Goal: Information Seeking & Learning: Learn about a topic

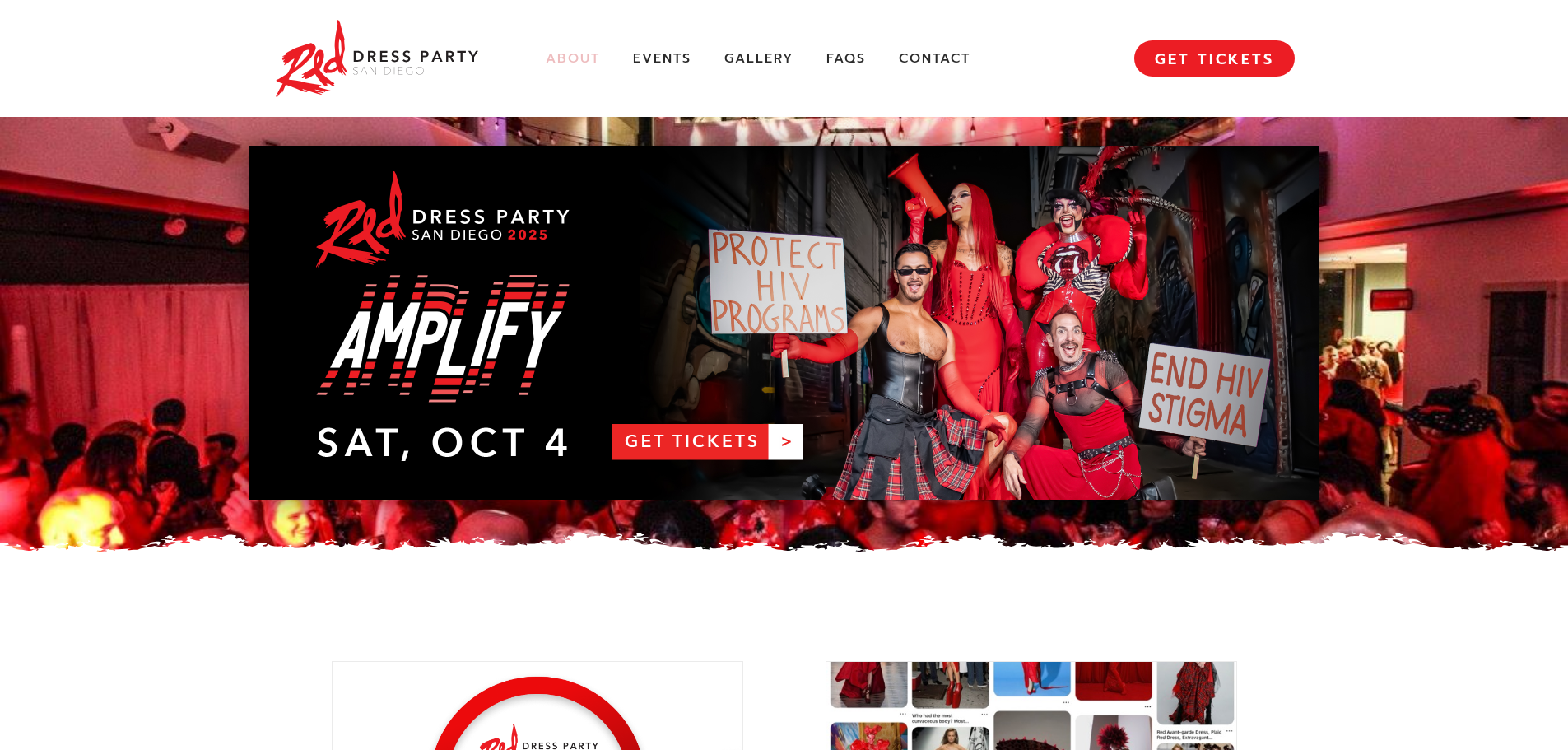
click at [569, 56] on link "About" at bounding box center [573, 59] width 54 height 17
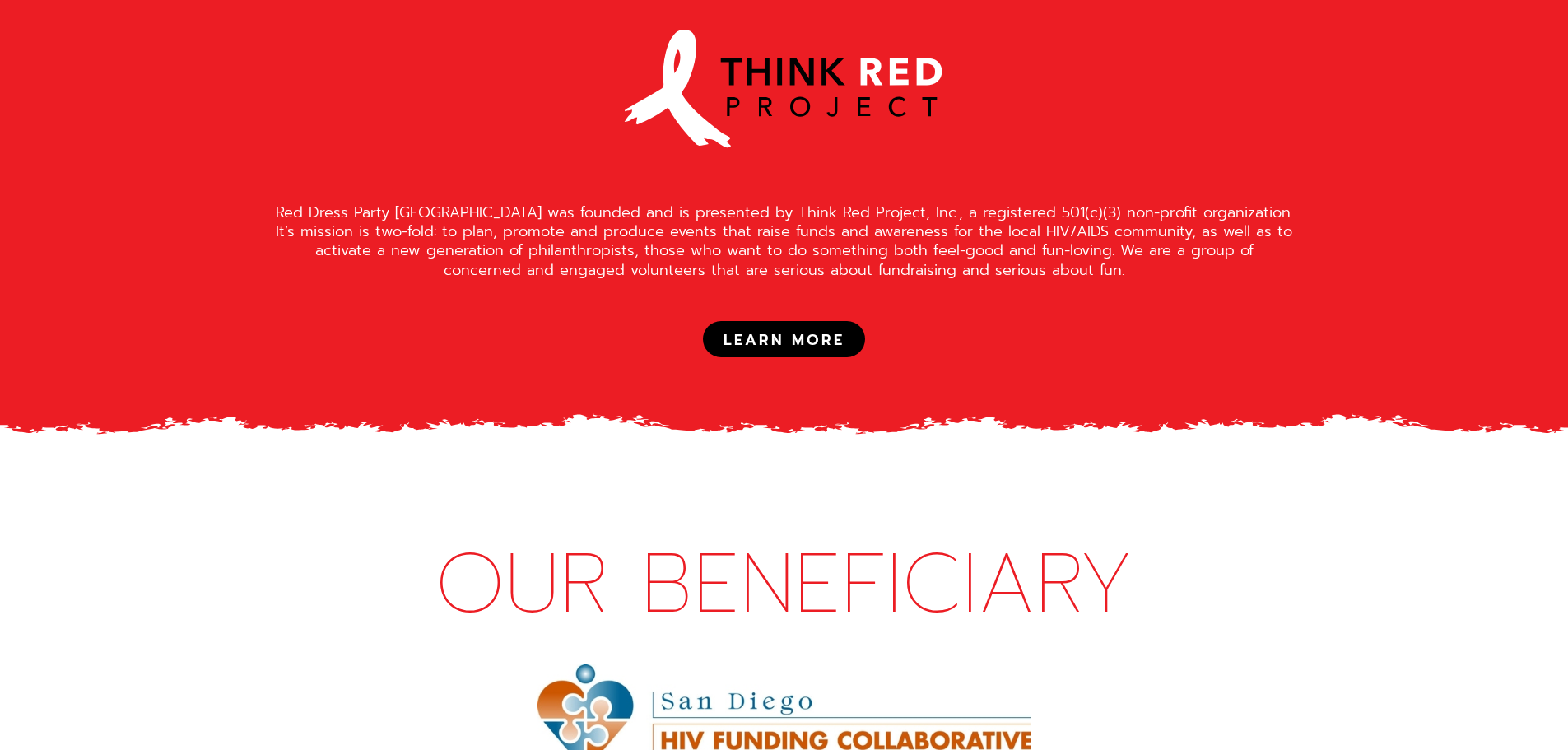
scroll to position [1564, 0]
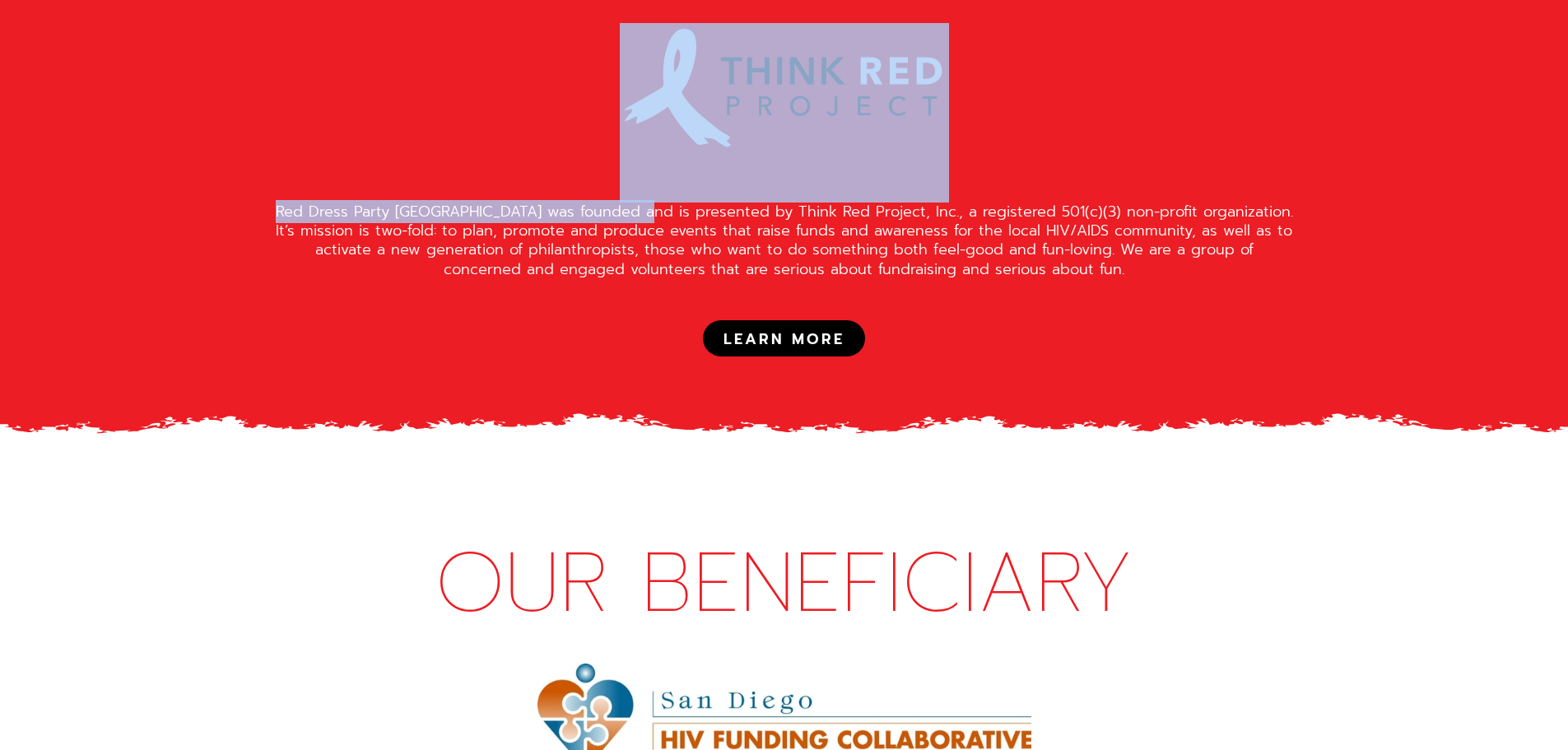
drag, startPoint x: 632, startPoint y: 162, endPoint x: 909, endPoint y: 150, distance: 277.3
click at [909, 150] on div "ABOUT OUR PARENT ORGANIZATION Red Dress Party San Diego was founded and is pres…" at bounding box center [785, 155] width 1070 height 402
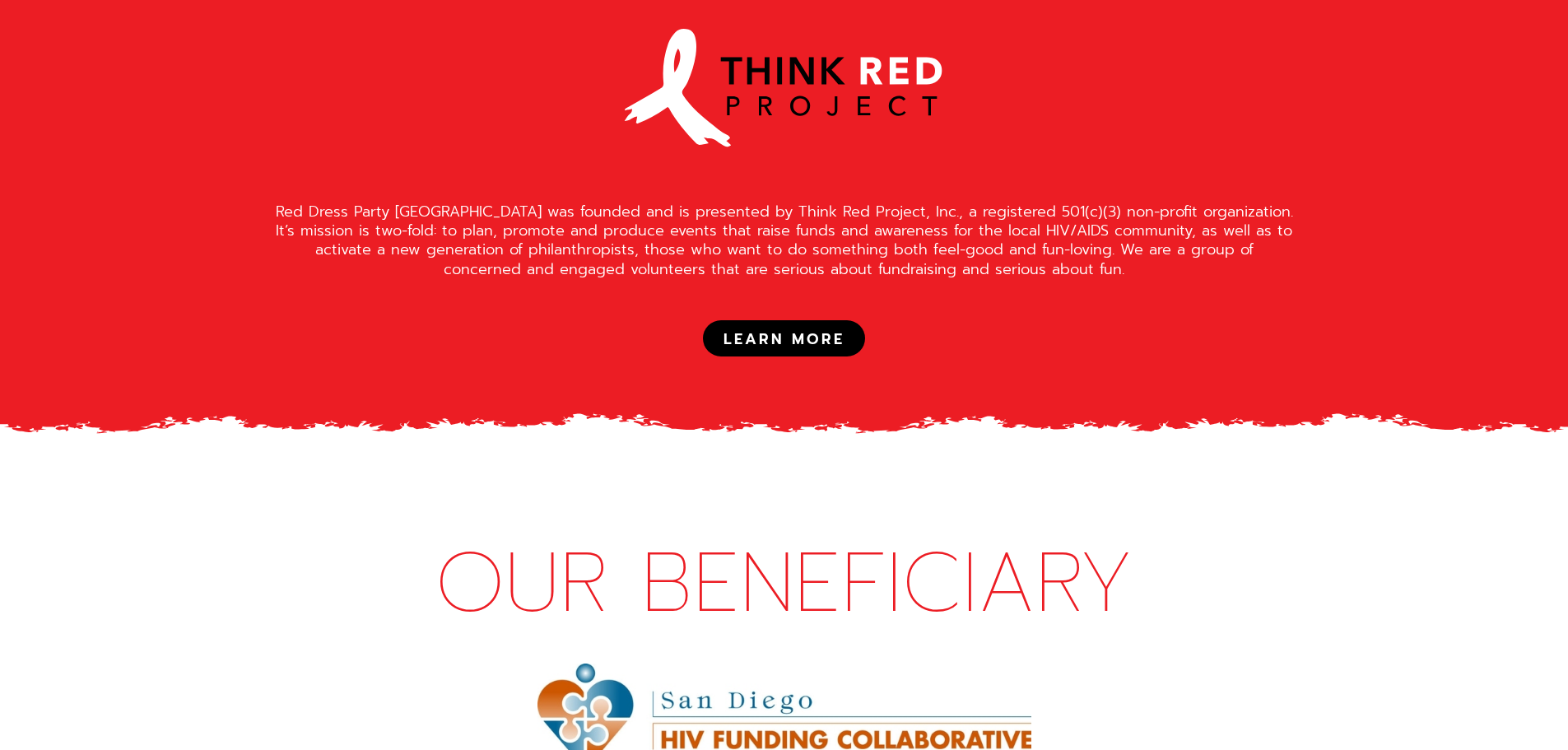
click at [909, 202] on div "Red Dress Party [GEOGRAPHIC_DATA] was founded and is presented by Think Red Pro…" at bounding box center [784, 241] width 1021 height 77
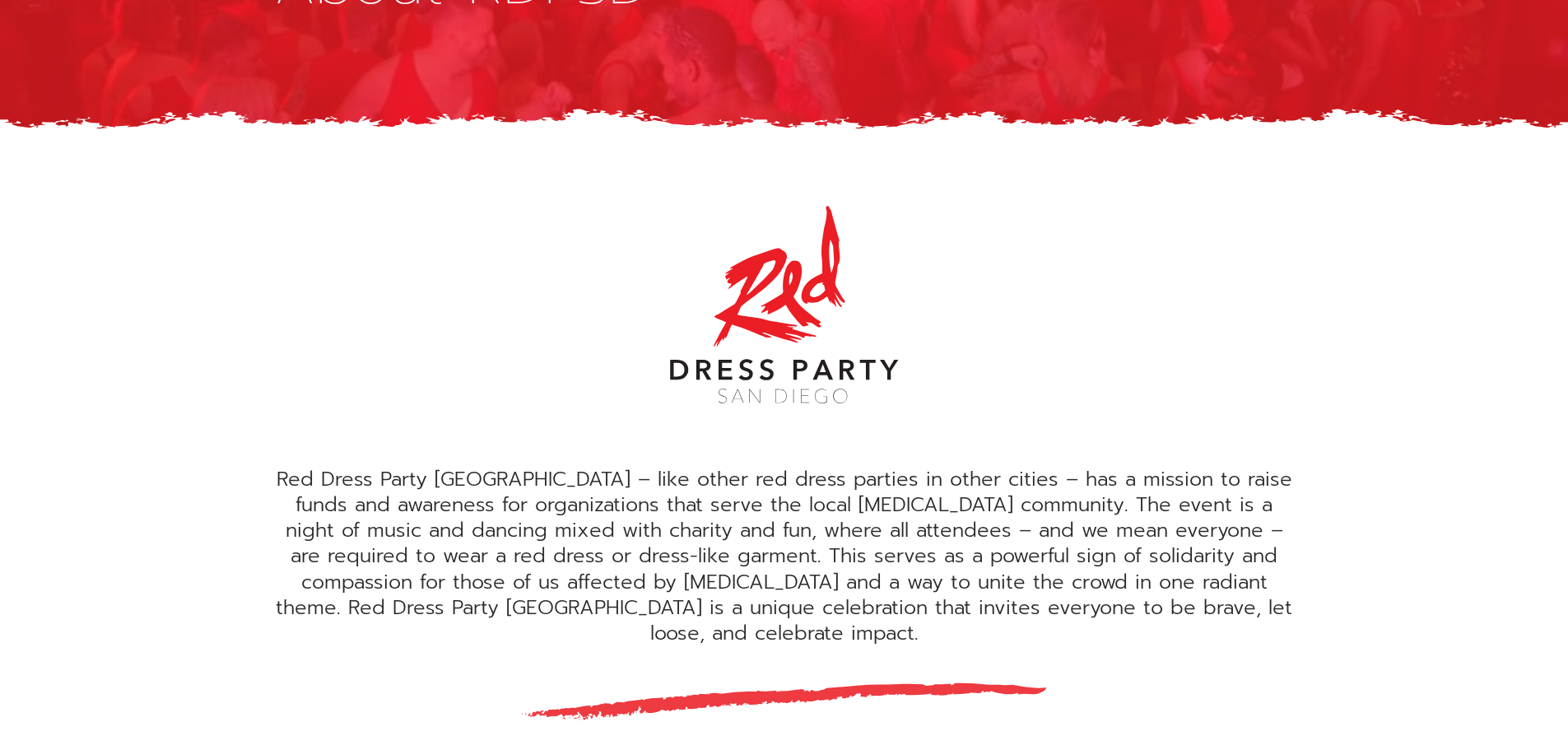
scroll to position [0, 0]
